Goal: Check status: Check status

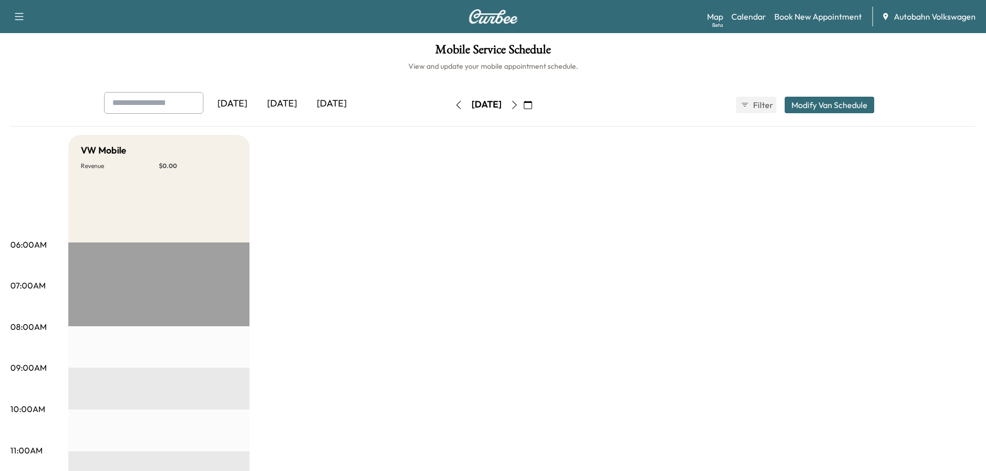
click at [289, 107] on div "[DATE]" at bounding box center [282, 104] width 50 height 24
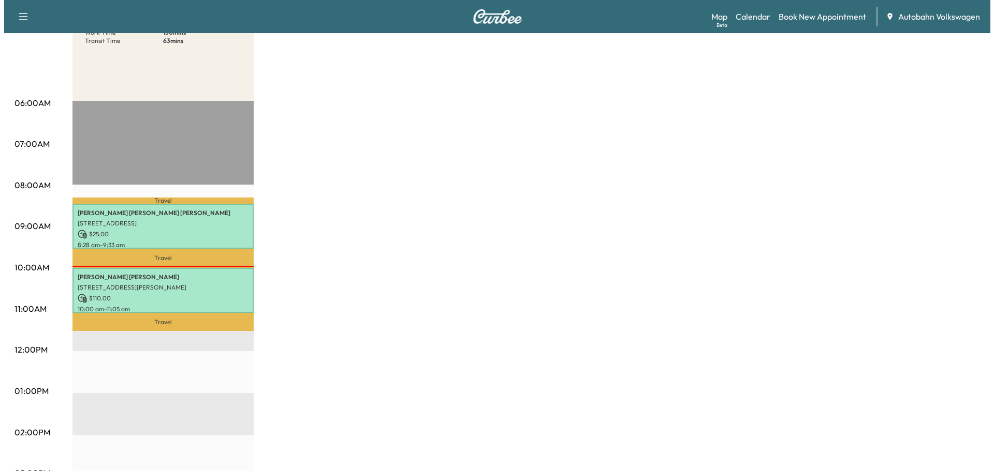
scroll to position [155, 0]
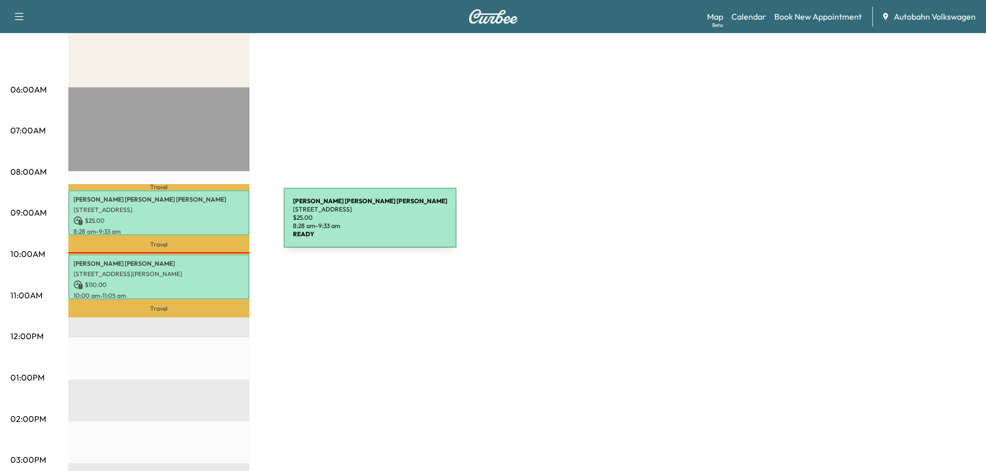
click at [206, 216] on p "$ 25.00" at bounding box center [158, 220] width 171 height 9
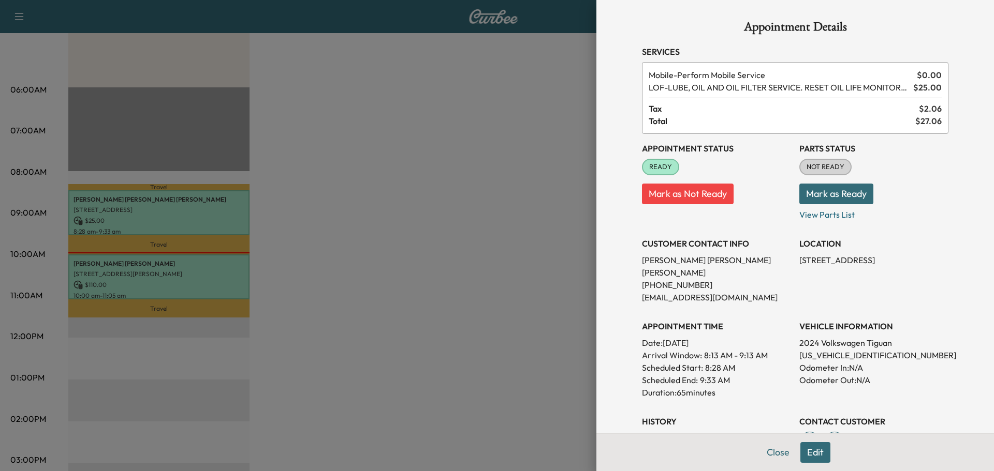
click at [336, 226] on div at bounding box center [497, 235] width 994 height 471
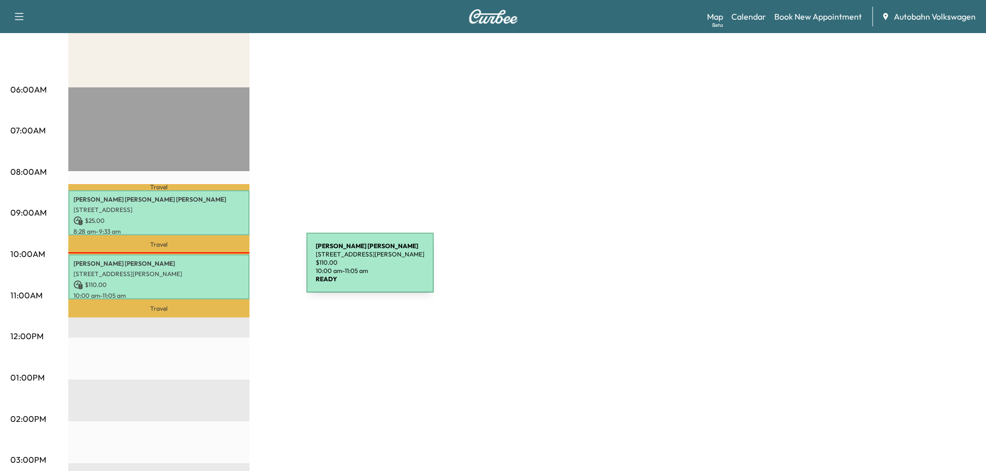
click at [215, 275] on p "[STREET_ADDRESS][PERSON_NAME]" at bounding box center [158, 274] width 171 height 8
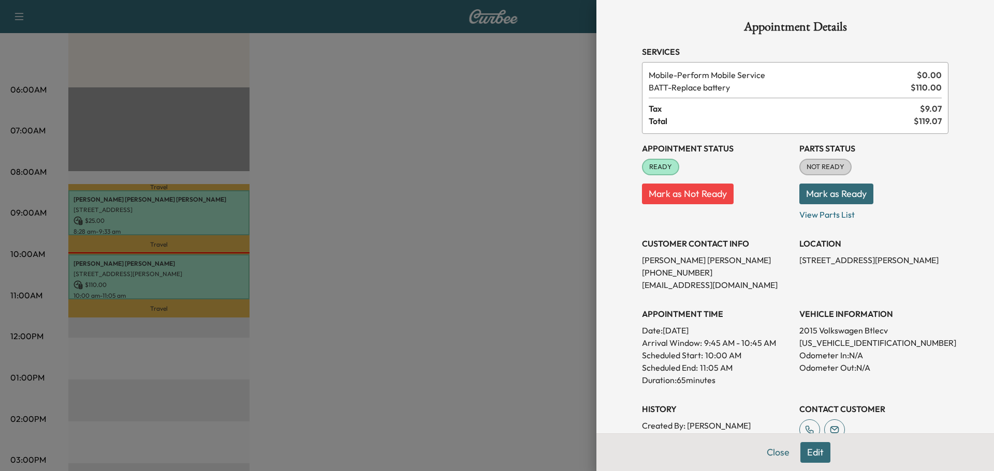
click at [231, 202] on div at bounding box center [497, 235] width 994 height 471
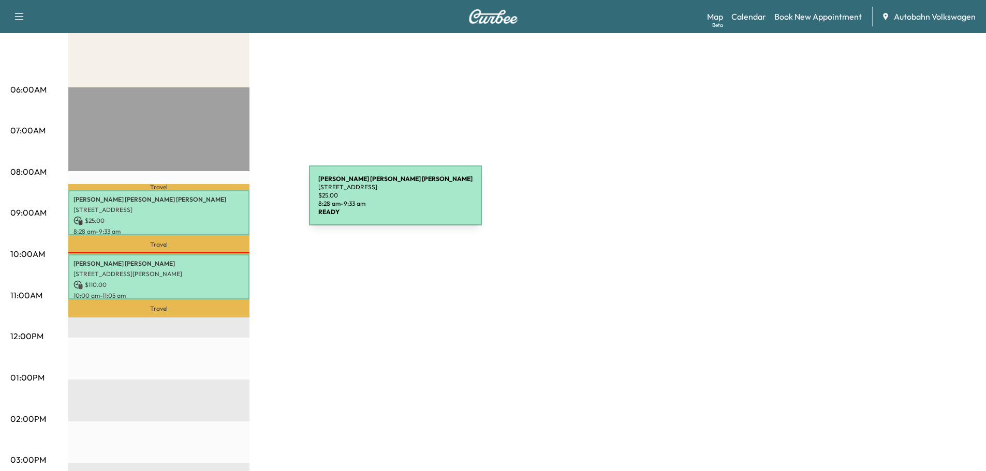
click at [231, 202] on p "[PERSON_NAME] [PERSON_NAME]" at bounding box center [158, 200] width 171 height 8
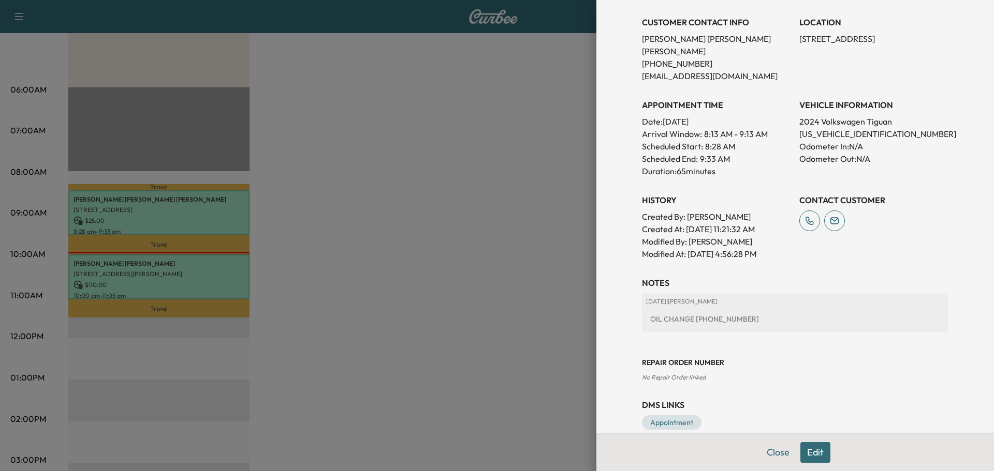
scroll to position [226, 0]
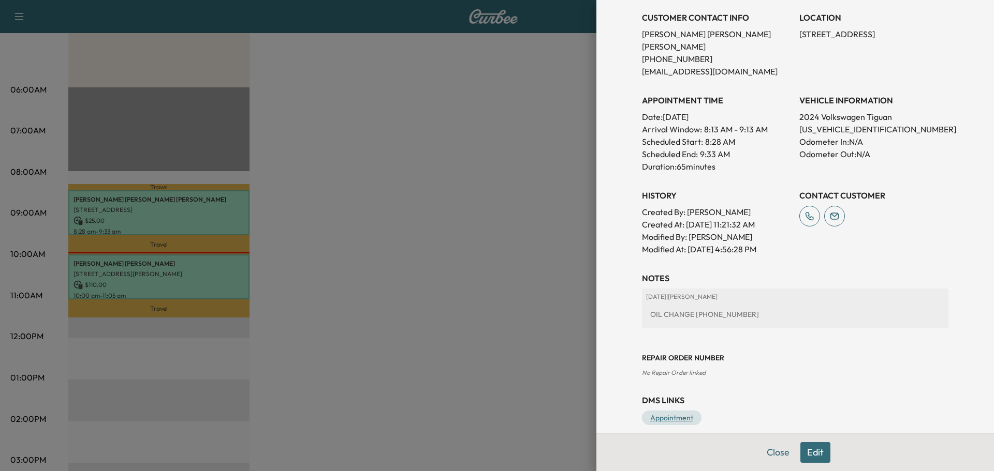
click at [665, 411] on link "Appointment" at bounding box center [672, 418] width 60 height 14
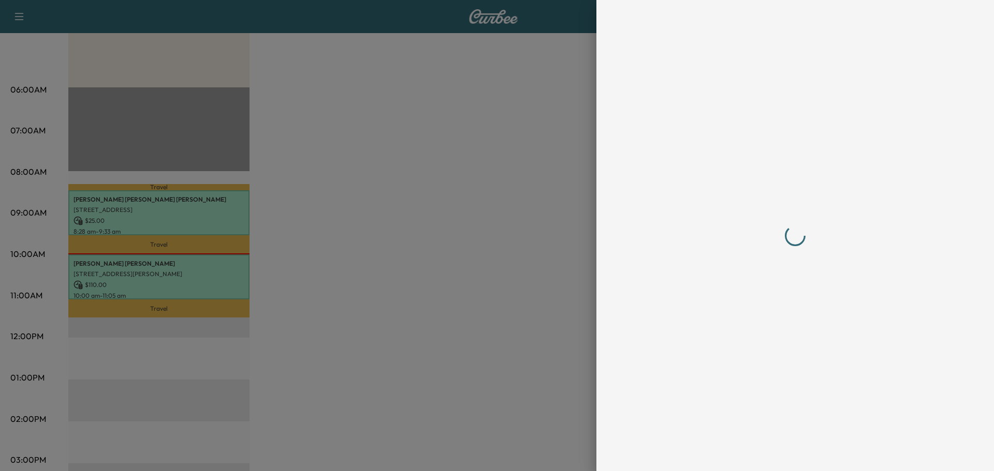
scroll to position [0, 0]
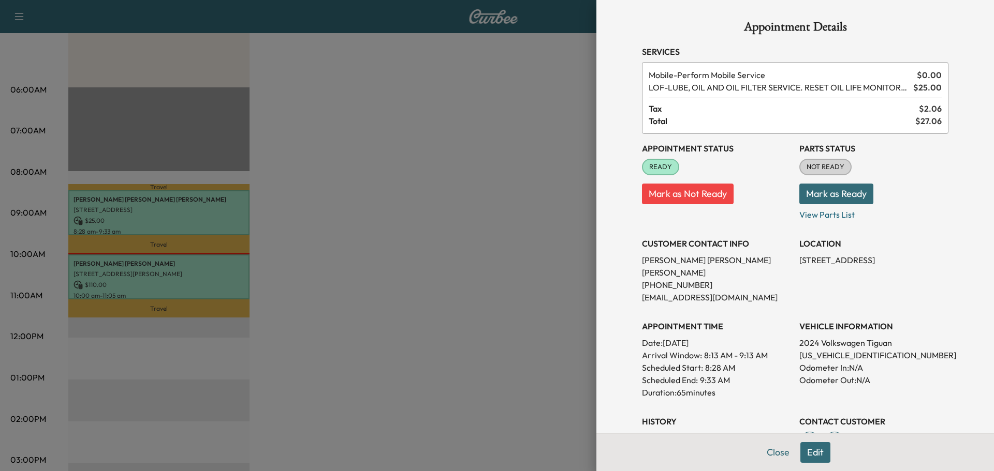
click at [825, 165] on span "NOT READY" at bounding box center [825, 167] width 50 height 10
click at [818, 197] on button "Mark as Ready" at bounding box center [836, 194] width 74 height 21
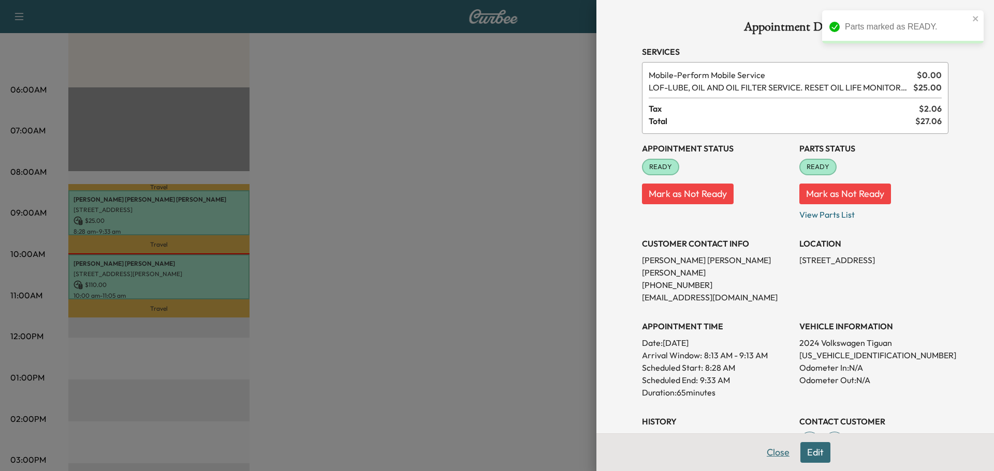
click at [767, 451] on button "Close" at bounding box center [778, 452] width 36 height 21
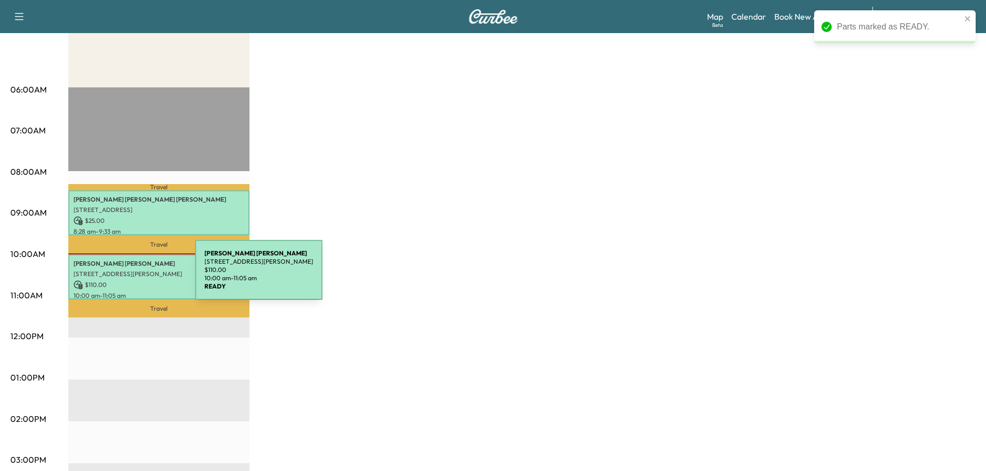
click at [129, 270] on p "[STREET_ADDRESS][PERSON_NAME]" at bounding box center [158, 274] width 171 height 8
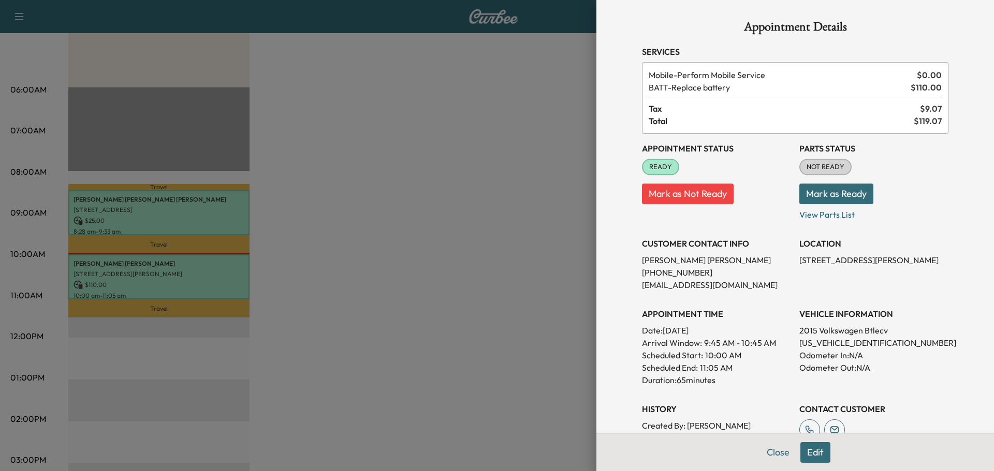
scroll to position [187, 0]
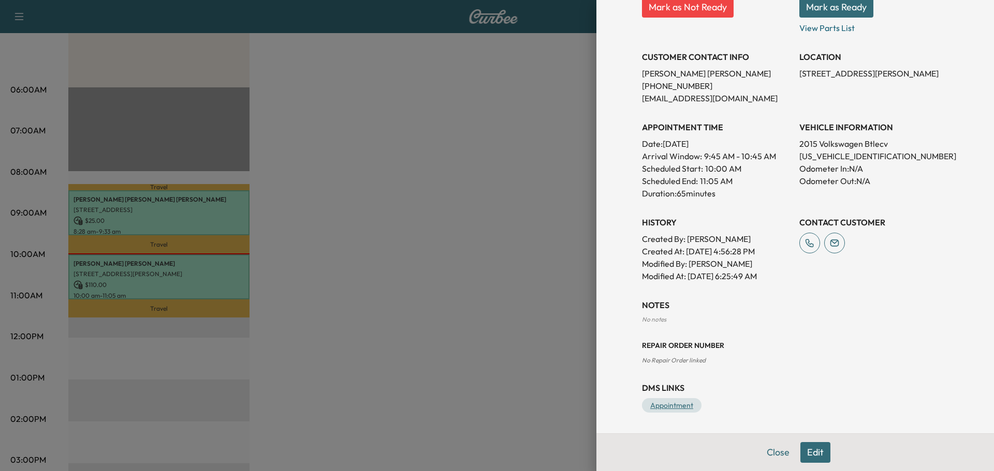
click at [677, 406] on link "Appointment" at bounding box center [672, 405] width 60 height 14
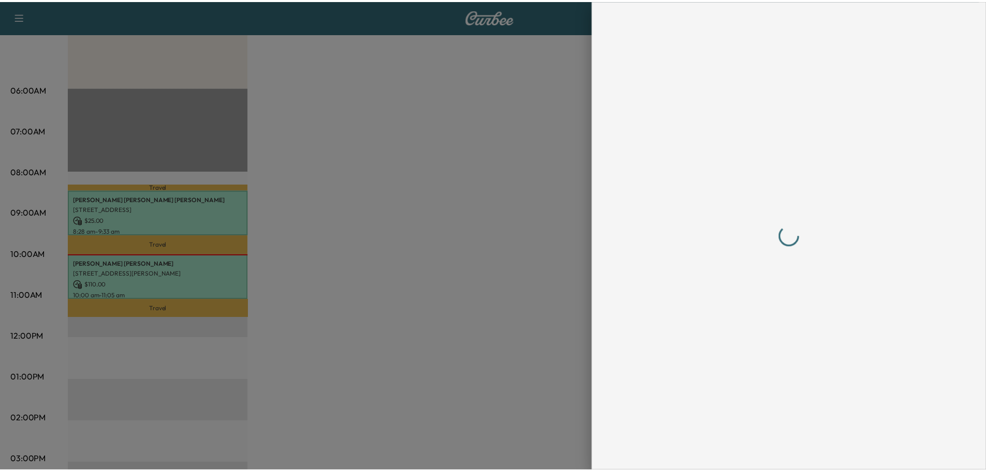
scroll to position [0, 0]
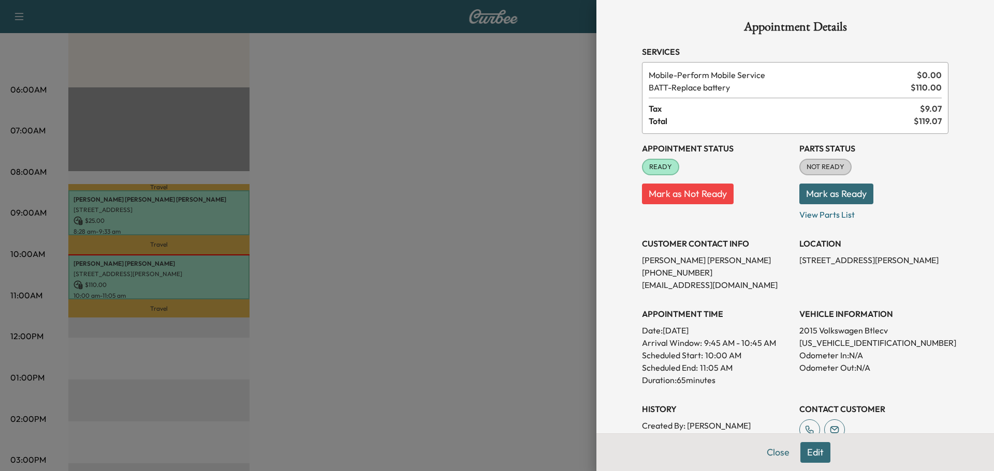
click at [836, 195] on button "Mark as Ready" at bounding box center [836, 194] width 74 height 21
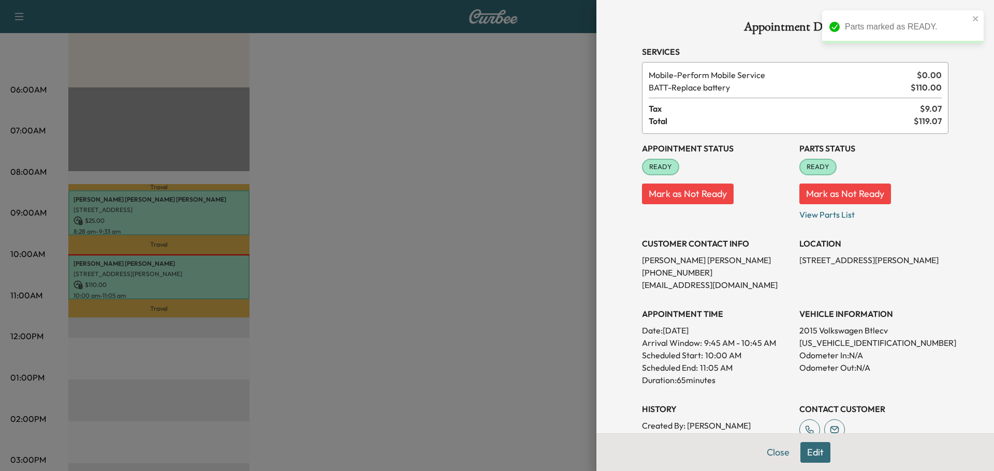
click at [559, 249] on div at bounding box center [497, 235] width 994 height 471
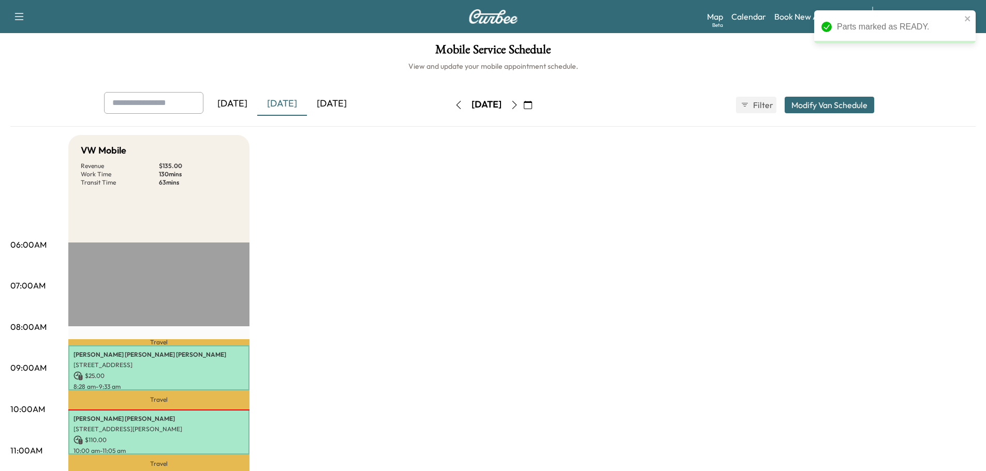
click at [339, 106] on div "[DATE]" at bounding box center [332, 104] width 50 height 24
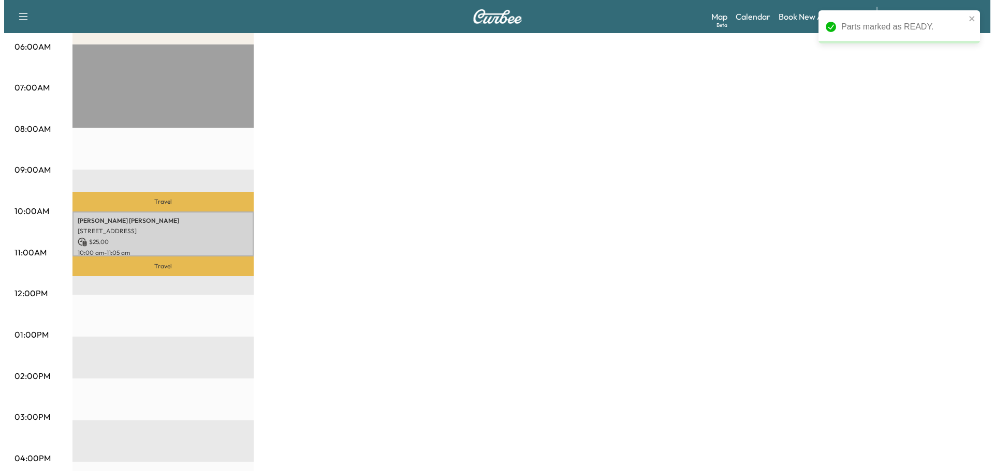
scroll to position [207, 0]
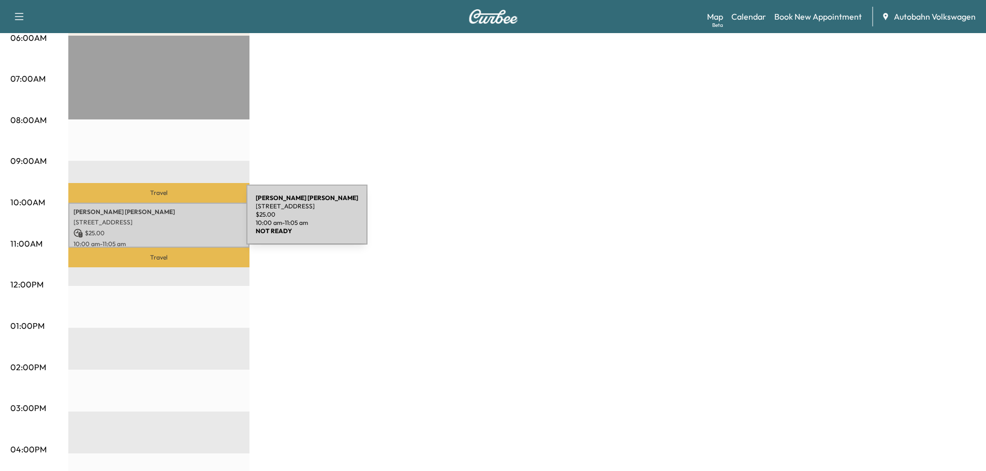
click at [169, 221] on p "[STREET_ADDRESS]" at bounding box center [158, 222] width 171 height 8
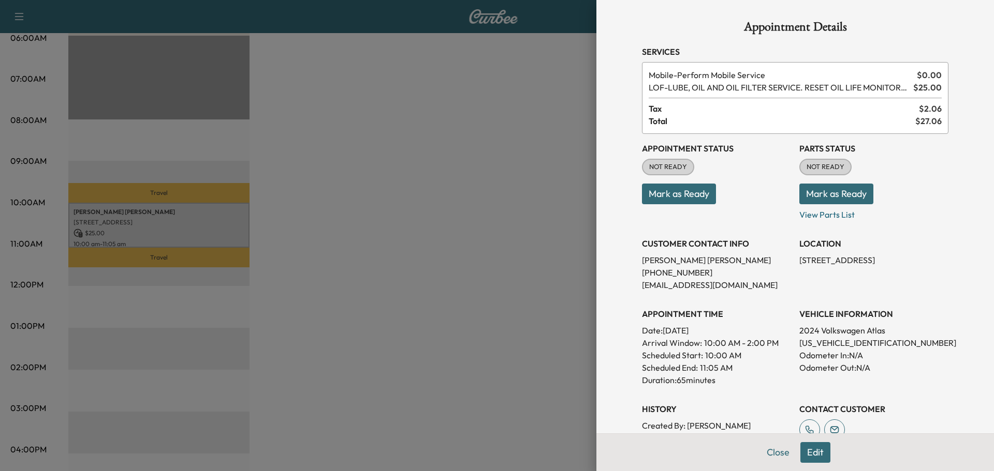
click at [471, 163] on div at bounding box center [497, 235] width 994 height 471
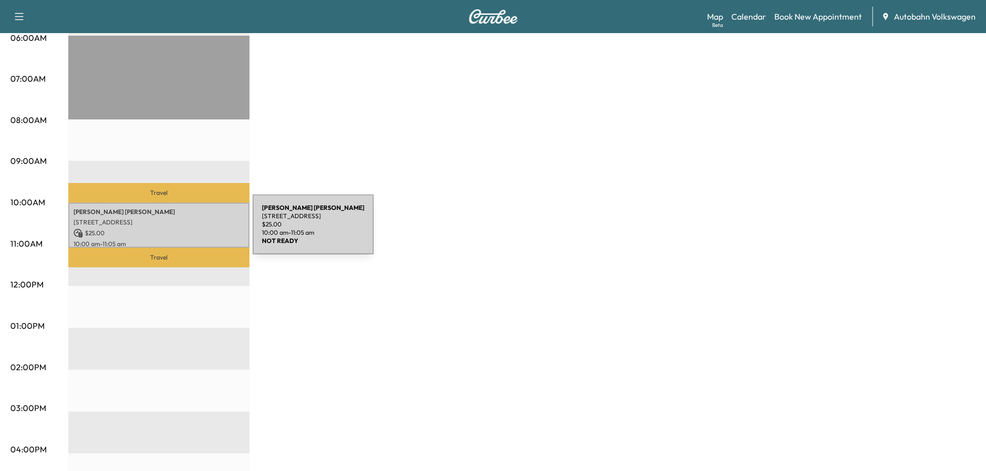
click at [176, 230] on p "$ 25.00" at bounding box center [158, 233] width 171 height 9
